Goal: Find specific page/section: Find specific page/section

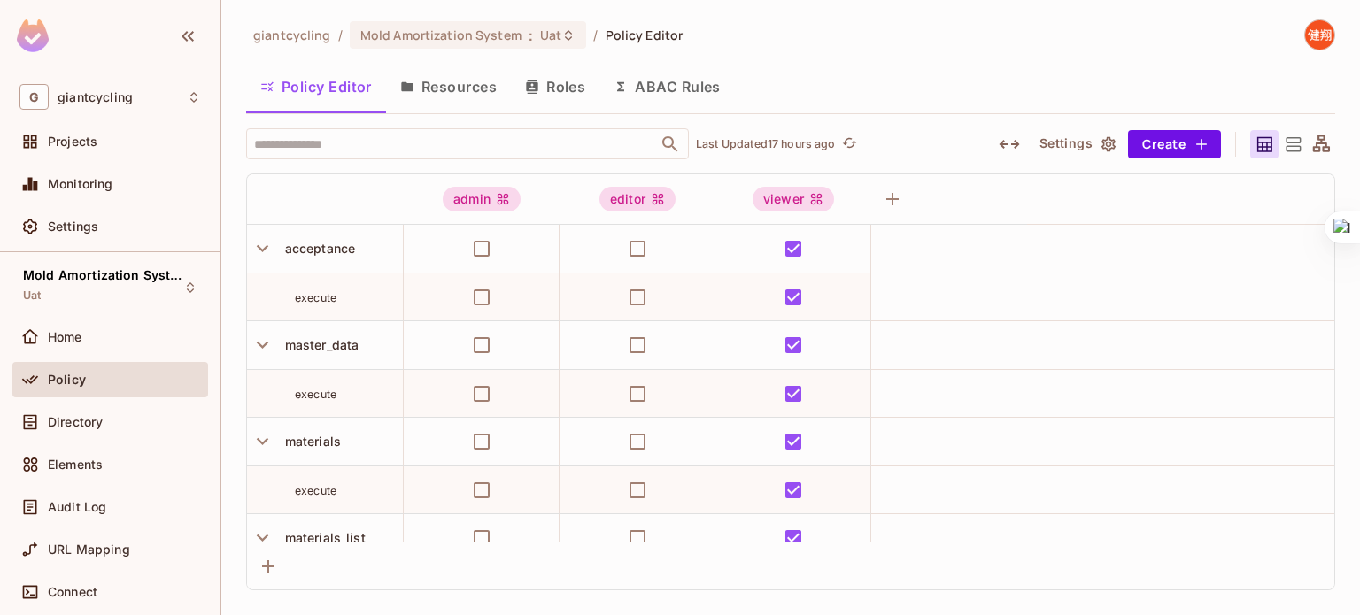
click at [1000, 62] on div "giantcycling / Mold Amortization System : Uat / Policy Editor Policy Editor Res…" at bounding box center [790, 304] width 1089 height 571
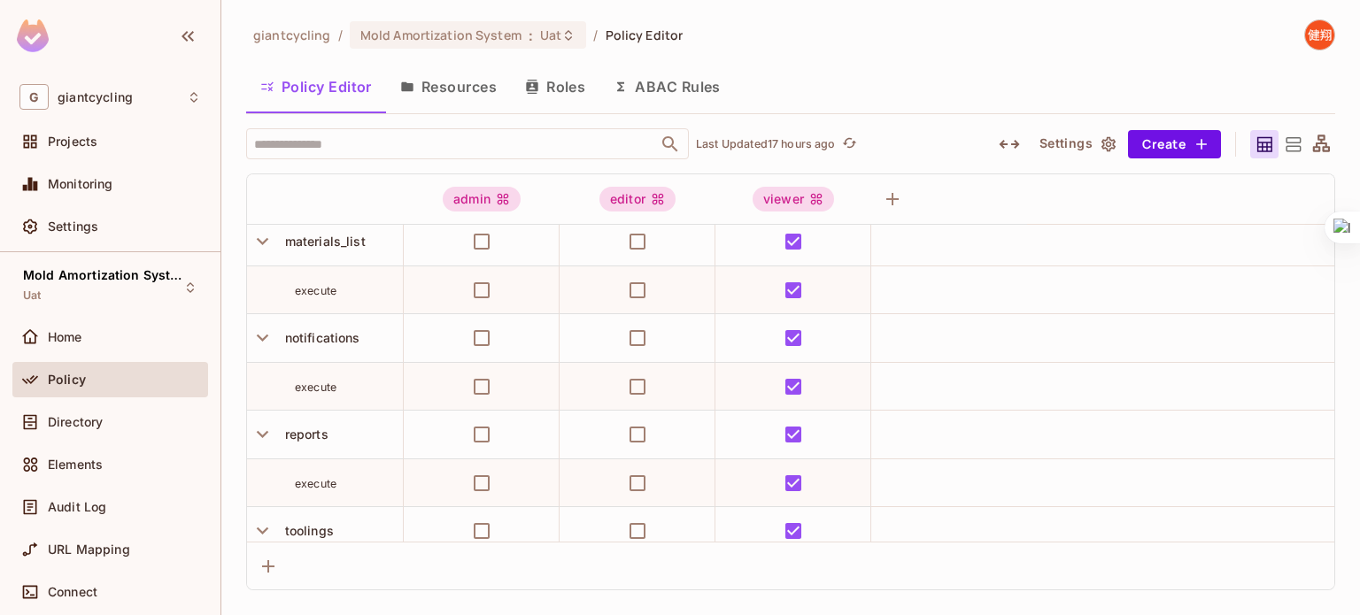
scroll to position [282, 0]
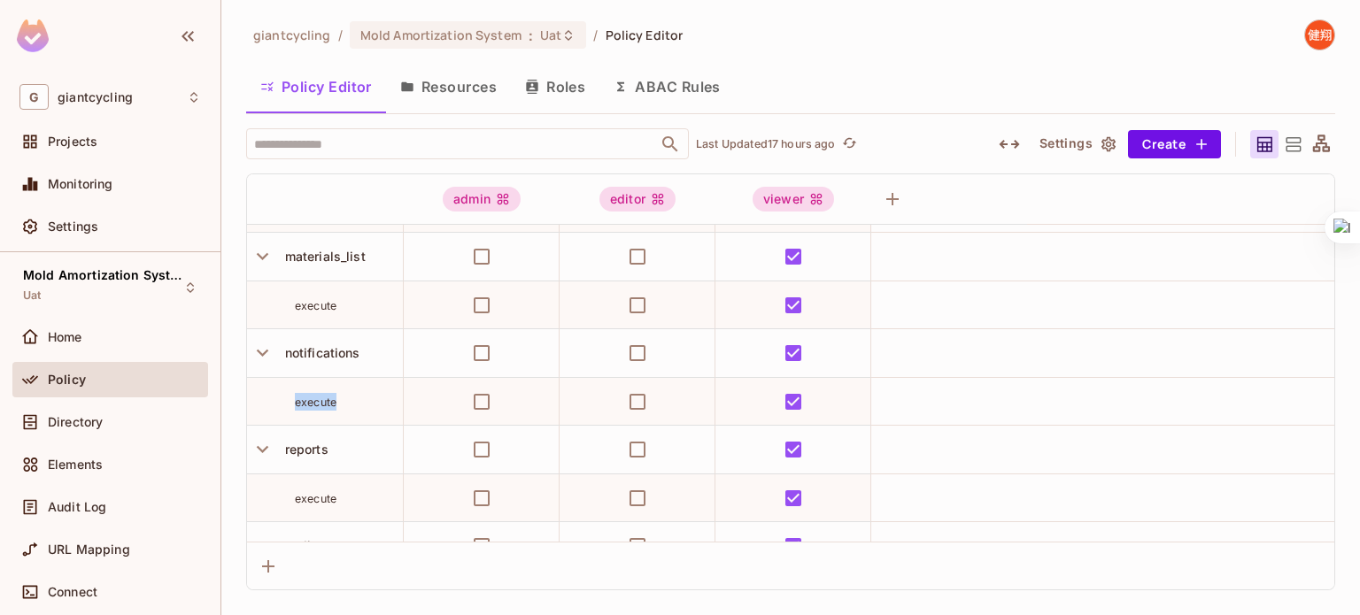
drag, startPoint x: 358, startPoint y: 355, endPoint x: 416, endPoint y: 389, distance: 67.4
click at [416, 389] on tbody "acceptance execute master_data execute materials execute materials_list execute…" at bounding box center [790, 425] width 1087 height 965
copy tbody "execute"
drag, startPoint x: 286, startPoint y: 352, endPoint x: 359, endPoint y: 354, distance: 72.6
click at [359, 354] on span "notifications" at bounding box center [319, 352] width 82 height 15
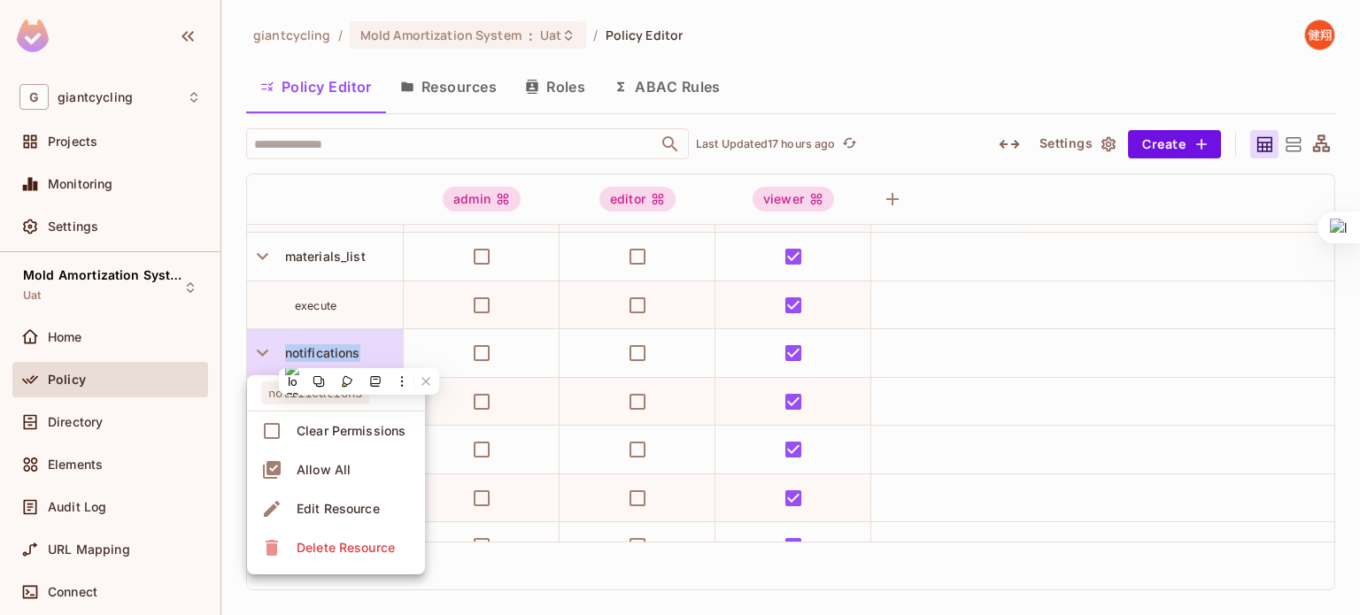
copy span "notifications"
click at [368, 209] on div at bounding box center [680, 307] width 1360 height 615
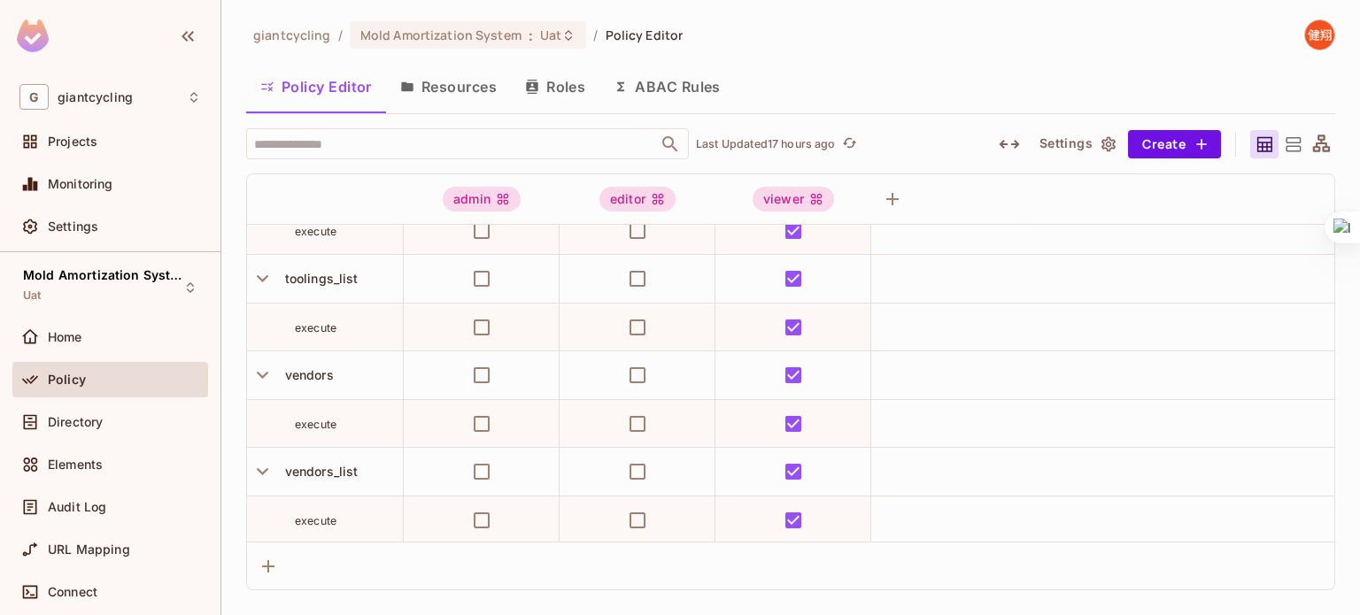
scroll to position [0, 0]
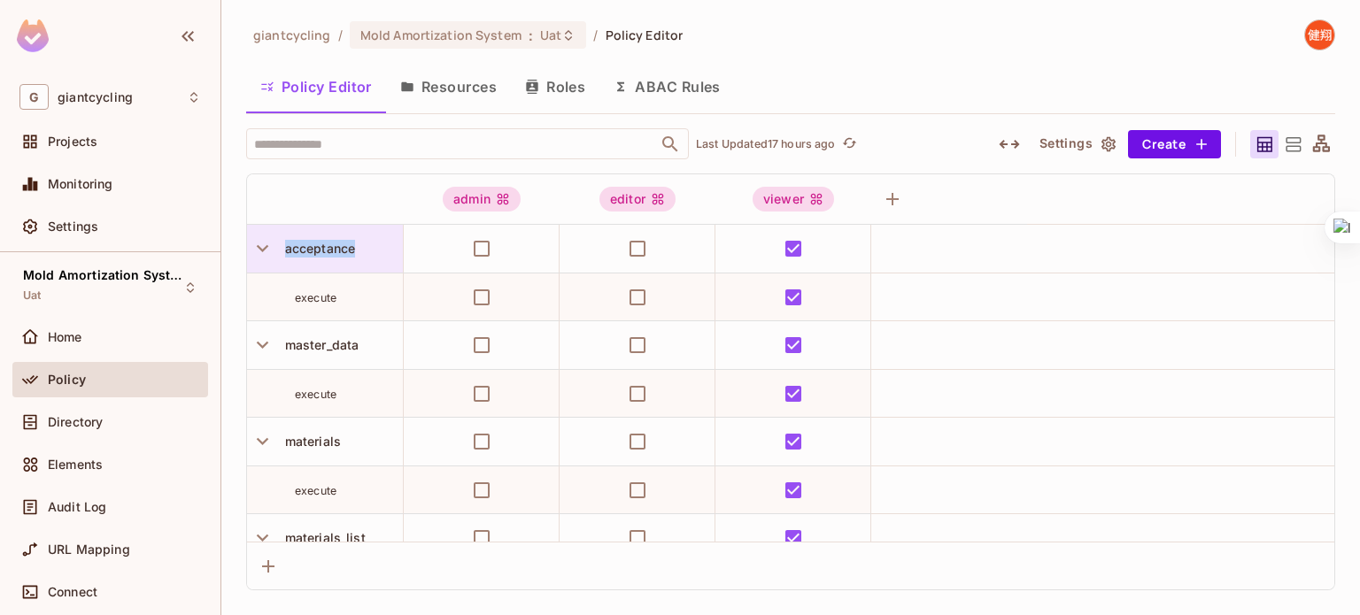
drag, startPoint x: 358, startPoint y: 254, endPoint x: 280, endPoint y: 236, distance: 79.9
click at [280, 236] on div "acceptance" at bounding box center [325, 249] width 156 height 48
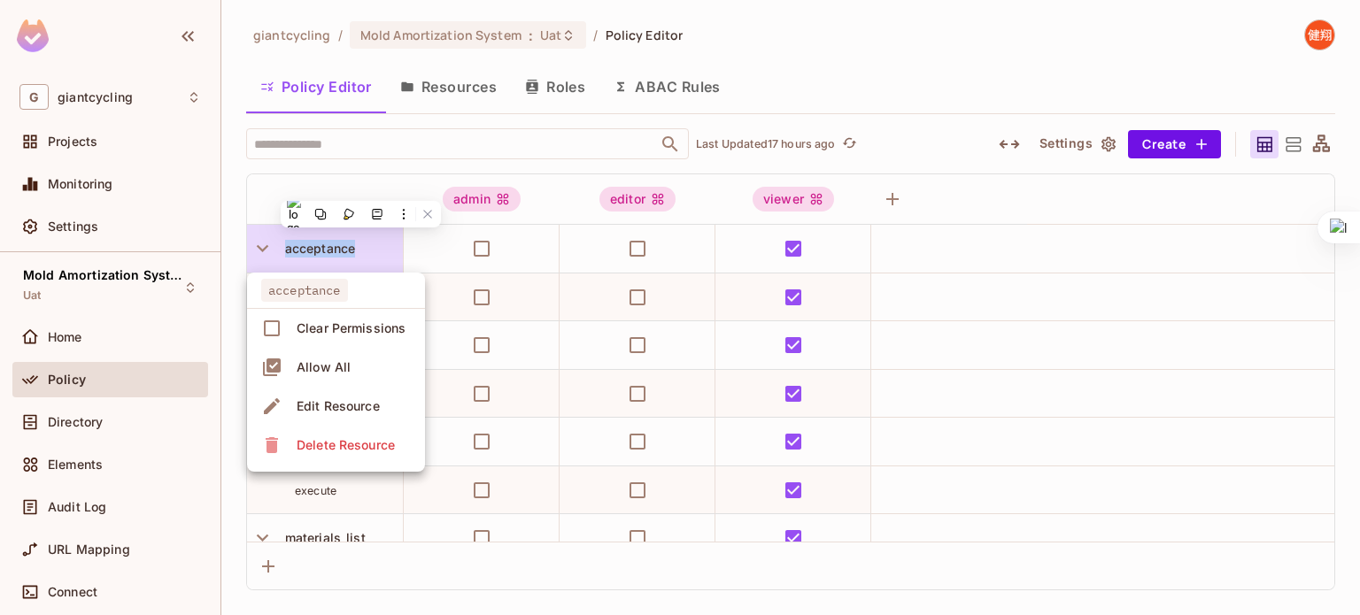
copy span "acceptance"
